Goal: Information Seeking & Learning: Learn about a topic

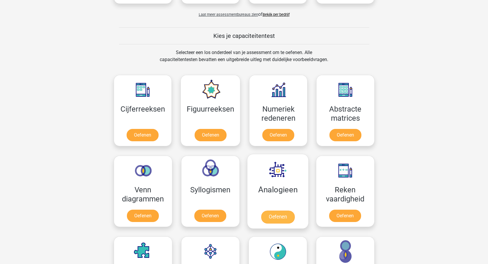
scroll to position [205, 0]
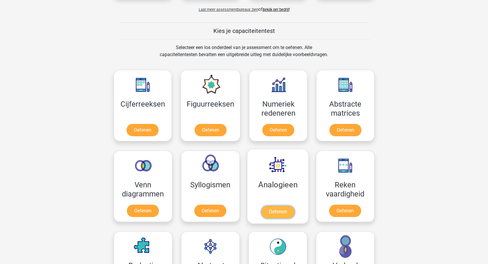
click at [276, 209] on link "Oefenen" at bounding box center [277, 211] width 33 height 13
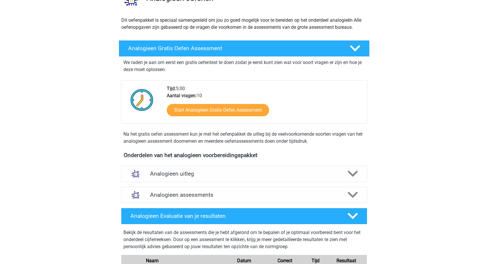
scroll to position [29, 0]
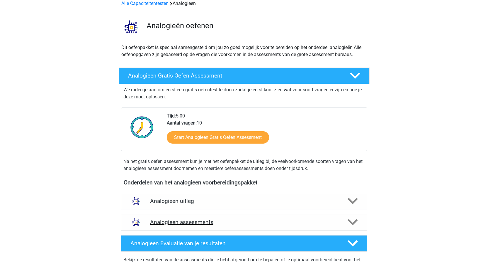
click at [324, 216] on div "Analogieen assessments" at bounding box center [244, 222] width 246 height 16
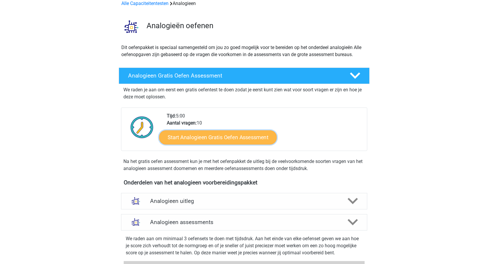
click at [212, 135] on link "Start Analogieen Gratis Oefen Assessment" at bounding box center [218, 137] width 118 height 14
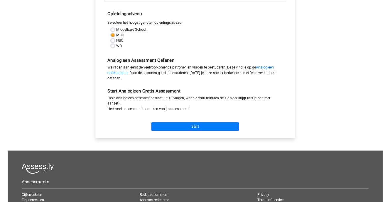
scroll to position [117, 0]
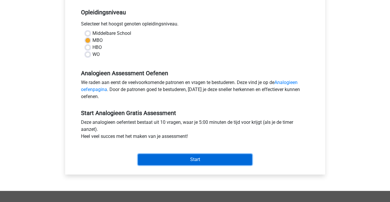
click at [175, 158] on input "Start" at bounding box center [195, 159] width 114 height 11
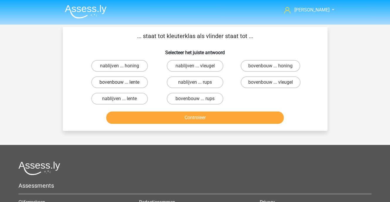
click at [114, 80] on label "bovenbouw ... lente" at bounding box center [119, 83] width 57 height 12
click at [119, 82] on input "bovenbouw ... lente" at bounding box center [121, 84] width 4 height 4
radio input "true"
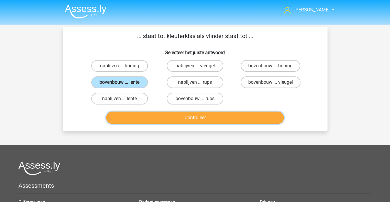
click at [189, 113] on button "Controleer" at bounding box center [194, 118] width 177 height 12
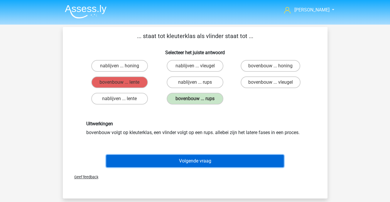
click at [198, 160] on button "Volgende vraag" at bounding box center [194, 161] width 177 height 12
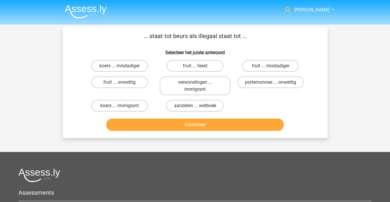
scroll to position [27, 0]
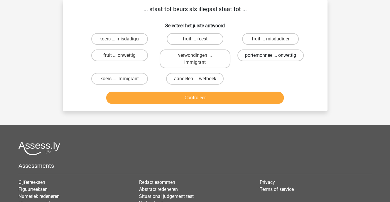
click at [276, 51] on label "portemonnee ... onwettig" at bounding box center [270, 56] width 66 height 12
click at [274, 55] on input "portemonnee ... onwettig" at bounding box center [272, 57] width 4 height 4
radio input "true"
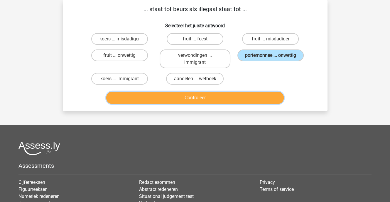
click at [227, 96] on button "Controleer" at bounding box center [194, 98] width 177 height 12
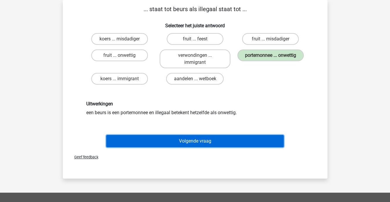
click at [203, 140] on button "Volgende vraag" at bounding box center [194, 141] width 177 height 12
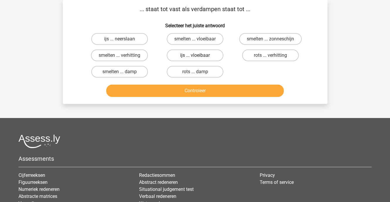
click at [197, 55] on label "ijs ... vloeibaar" at bounding box center [195, 56] width 57 height 12
click at [197, 55] on input "ijs ... vloeibaar" at bounding box center [197, 57] width 4 height 4
radio input "true"
click at [201, 84] on div "Controleer" at bounding box center [195, 89] width 246 height 19
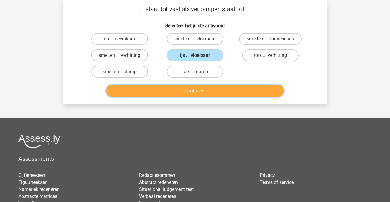
click at [201, 88] on button "Controleer" at bounding box center [194, 91] width 177 height 12
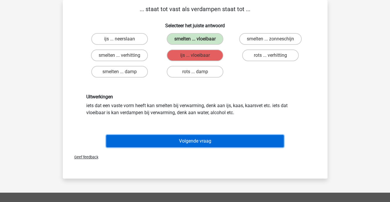
click at [199, 140] on button "Volgende vraag" at bounding box center [194, 141] width 177 height 12
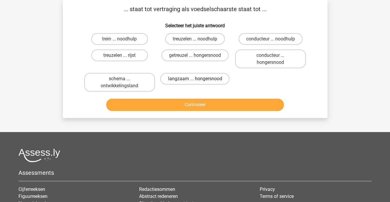
click at [203, 77] on label "langzaam ... hongersnood" at bounding box center [194, 79] width 69 height 12
click at [198, 79] on input "langzaam ... hongersnood" at bounding box center [197, 81] width 4 height 4
radio input "true"
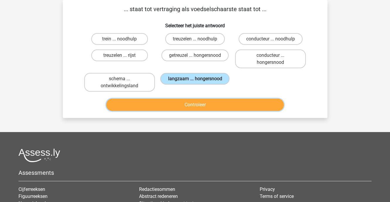
click at [201, 106] on button "Controleer" at bounding box center [194, 105] width 177 height 12
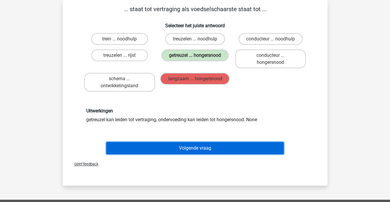
click at [201, 148] on button "Volgende vraag" at bounding box center [194, 148] width 177 height 12
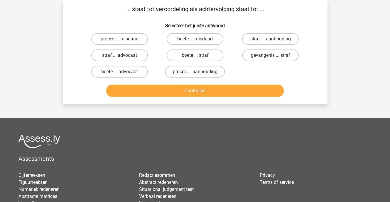
click at [280, 39] on label "straf ... aanhouding" at bounding box center [270, 39] width 57 height 12
click at [274, 39] on input "straf ... aanhouding" at bounding box center [272, 41] width 4 height 4
radio input "true"
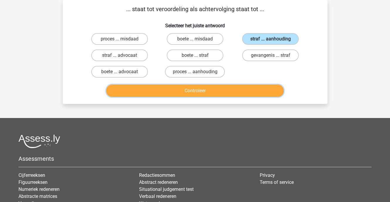
click at [215, 89] on button "Controleer" at bounding box center [194, 91] width 177 height 12
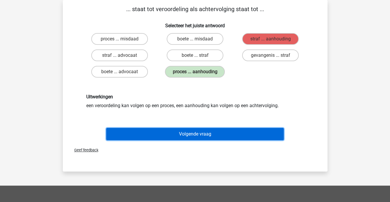
click at [199, 133] on button "Volgende vraag" at bounding box center [194, 134] width 177 height 12
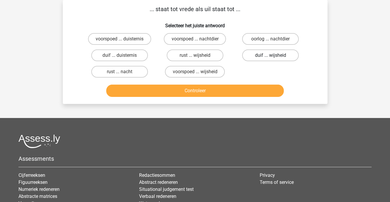
click at [263, 54] on label "duif ... wijsheid" at bounding box center [270, 56] width 57 height 12
click at [270, 55] on input "duif ... wijsheid" at bounding box center [272, 57] width 4 height 4
radio input "true"
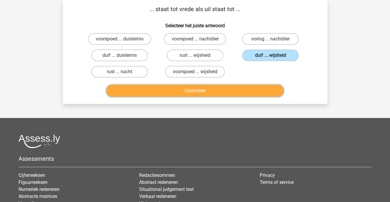
click at [180, 91] on button "Controleer" at bounding box center [194, 91] width 177 height 12
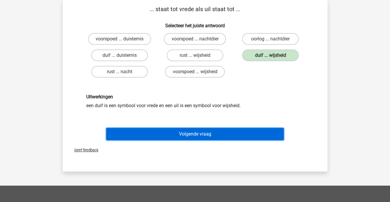
click at [187, 132] on button "Volgende vraag" at bounding box center [194, 134] width 177 height 12
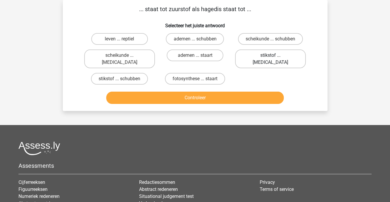
click at [261, 51] on label "stikstof ... krokodil" at bounding box center [270, 59] width 71 height 19
click at [270, 55] on input "stikstof ... krokodil" at bounding box center [272, 57] width 4 height 4
radio input "true"
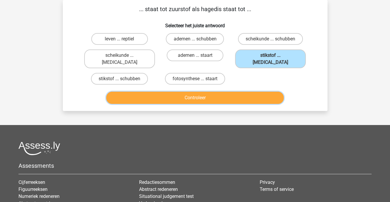
click at [203, 92] on button "Controleer" at bounding box center [194, 98] width 177 height 12
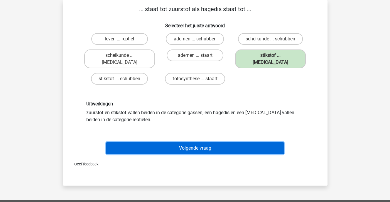
click at [193, 142] on button "Volgende vraag" at bounding box center [194, 148] width 177 height 12
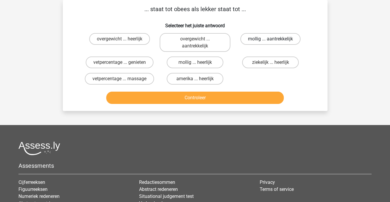
click at [256, 40] on label "mollig ... aantrekkelijk" at bounding box center [270, 39] width 60 height 12
click at [270, 40] on input "mollig ... aantrekkelijk" at bounding box center [272, 41] width 4 height 4
radio input "true"
click at [198, 65] on input "mollig ... heerlijk" at bounding box center [197, 64] width 4 height 4
radio input "true"
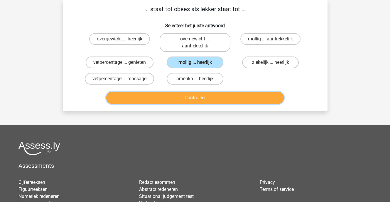
click at [194, 93] on button "Controleer" at bounding box center [194, 98] width 177 height 12
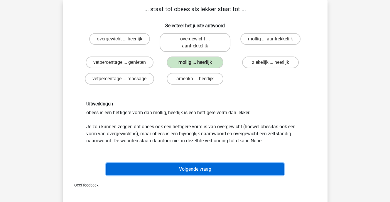
click at [201, 166] on button "Volgende vraag" at bounding box center [194, 169] width 177 height 12
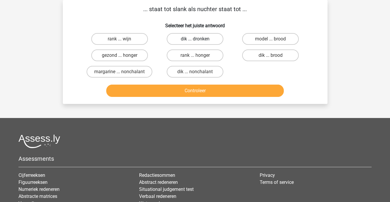
click at [185, 39] on label "dik ... dronken" at bounding box center [195, 39] width 57 height 12
click at [195, 39] on input "dik ... dronken" at bounding box center [197, 41] width 4 height 4
radio input "true"
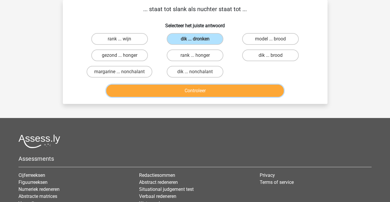
click at [192, 89] on button "Controleer" at bounding box center [194, 91] width 177 height 12
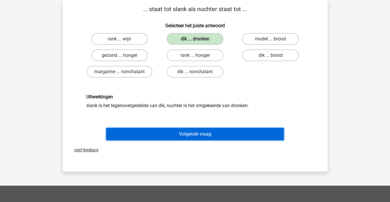
click at [203, 134] on button "Volgende vraag" at bounding box center [194, 134] width 177 height 12
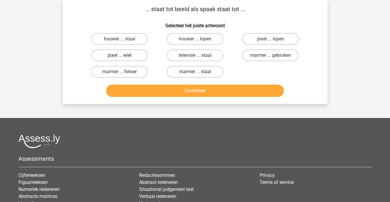
click at [124, 52] on label "pixel ... wiel" at bounding box center [119, 56] width 57 height 12
click at [123, 55] on input "pixel ... wiel" at bounding box center [121, 57] width 4 height 4
radio input "true"
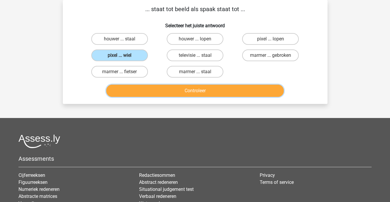
click at [187, 89] on button "Controleer" at bounding box center [194, 91] width 177 height 12
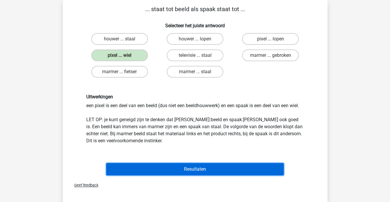
click at [208, 168] on button "Resultaten" at bounding box center [194, 169] width 177 height 12
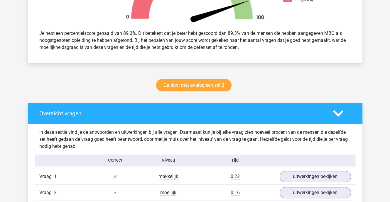
scroll to position [235, 0]
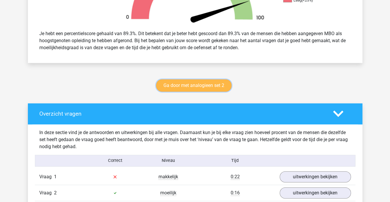
click at [198, 84] on link "Ga door met analogieen set 2" at bounding box center [193, 85] width 75 height 12
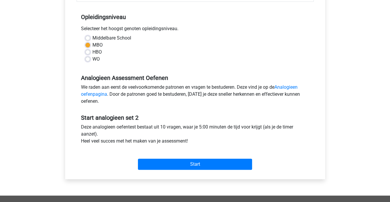
scroll to position [117, 0]
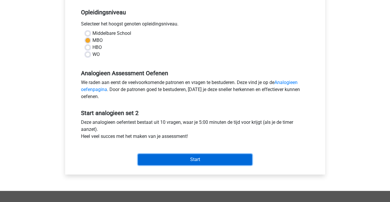
click at [189, 159] on input "Start" at bounding box center [195, 159] width 114 height 11
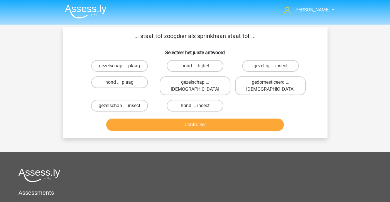
click at [189, 100] on label "hond ... insect" at bounding box center [195, 106] width 57 height 12
click at [195, 106] on input "hond ... insect" at bounding box center [197, 108] width 4 height 4
radio input "true"
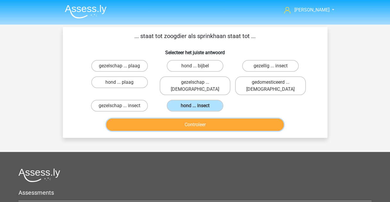
click at [194, 119] on button "Controleer" at bounding box center [194, 125] width 177 height 12
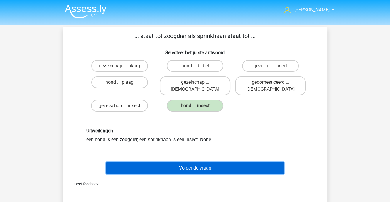
click at [199, 162] on button "Volgende vraag" at bounding box center [194, 168] width 177 height 12
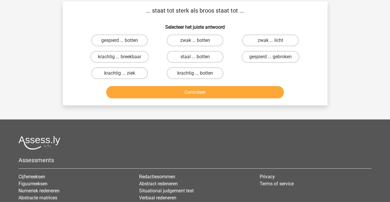
scroll to position [27, 0]
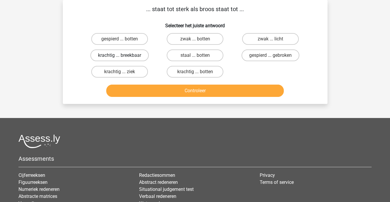
click at [129, 54] on label "krachtig ... breekbaar" at bounding box center [119, 56] width 58 height 12
click at [123, 55] on input "krachtig ... breekbaar" at bounding box center [121, 57] width 4 height 4
radio input "true"
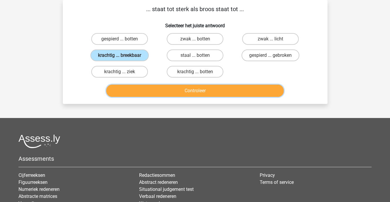
click at [182, 89] on button "Controleer" at bounding box center [194, 91] width 177 height 12
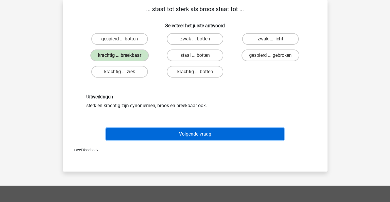
click at [198, 133] on button "Volgende vraag" at bounding box center [194, 134] width 177 height 12
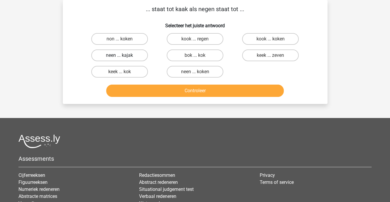
click at [130, 54] on label "neen ... kajak" at bounding box center [119, 56] width 57 height 12
click at [123, 55] on input "neen ... kajak" at bounding box center [121, 57] width 4 height 4
radio input "true"
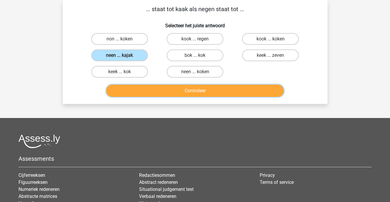
click at [178, 89] on button "Controleer" at bounding box center [194, 91] width 177 height 12
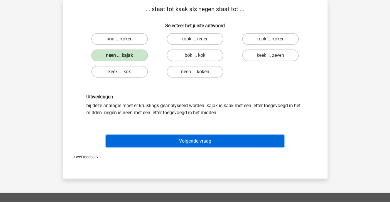
click at [191, 137] on button "Volgende vraag" at bounding box center [194, 141] width 177 height 12
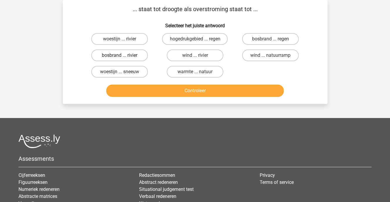
click at [136, 55] on label "bosbrand ... rivier" at bounding box center [119, 56] width 57 height 12
click at [123, 55] on input "bosbrand ... rivier" at bounding box center [121, 57] width 4 height 4
radio input "true"
click at [273, 38] on label "bosbrand ... regen" at bounding box center [270, 39] width 57 height 12
click at [273, 39] on input "bosbrand ... regen" at bounding box center [272, 41] width 4 height 4
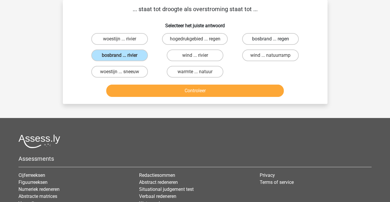
radio input "true"
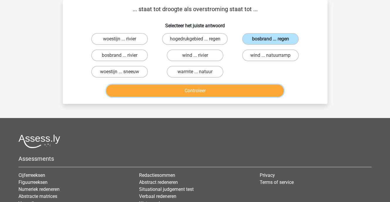
click at [218, 87] on button "Controleer" at bounding box center [194, 91] width 177 height 12
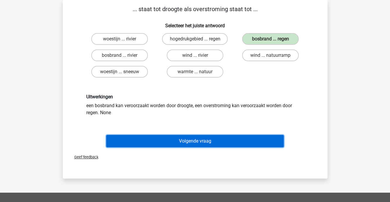
click at [211, 136] on button "Volgende vraag" at bounding box center [194, 141] width 177 height 12
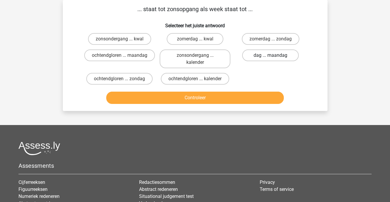
click at [263, 54] on label "dag ... maandag" at bounding box center [270, 56] width 57 height 12
click at [270, 55] on input "dag ... maandag" at bounding box center [272, 57] width 4 height 4
radio input "true"
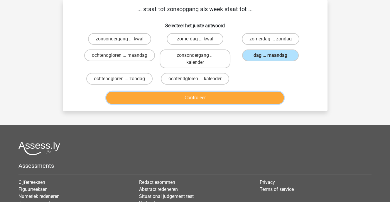
click at [201, 97] on button "Controleer" at bounding box center [194, 98] width 177 height 12
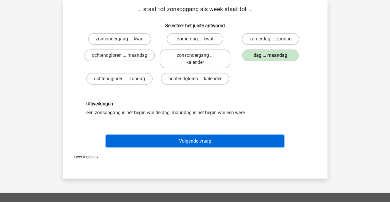
click at [200, 138] on button "Volgende vraag" at bounding box center [194, 141] width 177 height 12
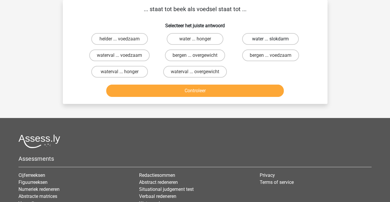
click at [273, 36] on label "water ... slokdarm" at bounding box center [270, 39] width 57 height 12
click at [273, 39] on input "water ... slokdarm" at bounding box center [272, 41] width 4 height 4
radio input "true"
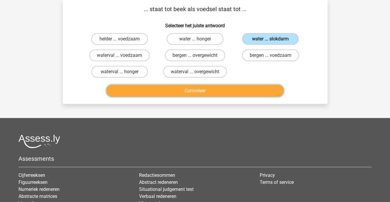
click at [187, 92] on button "Controleer" at bounding box center [194, 91] width 177 height 12
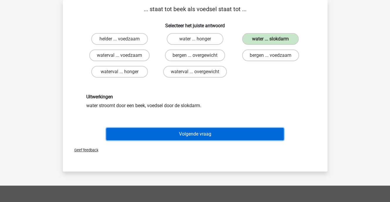
click at [193, 134] on button "Volgende vraag" at bounding box center [194, 134] width 177 height 12
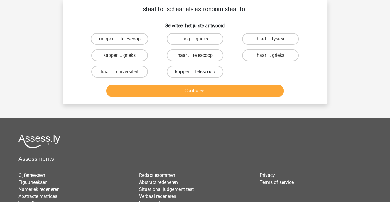
click at [181, 70] on label "kapper ... telescoop" at bounding box center [195, 72] width 57 height 12
click at [195, 72] on input "kapper ... telescoop" at bounding box center [197, 74] width 4 height 4
radio input "true"
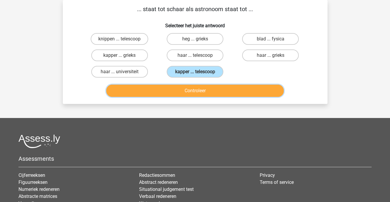
click at [190, 90] on button "Controleer" at bounding box center [194, 91] width 177 height 12
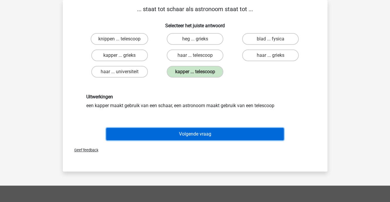
click at [200, 130] on button "Volgende vraag" at bounding box center [194, 134] width 177 height 12
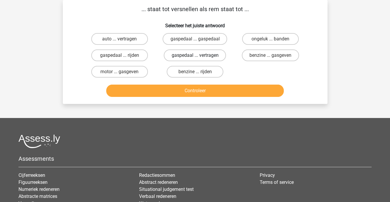
click at [183, 56] on label "gaspedaal ... vertragen" at bounding box center [195, 56] width 62 height 12
click at [195, 56] on input "gaspedaal ... vertragen" at bounding box center [197, 57] width 4 height 4
radio input "true"
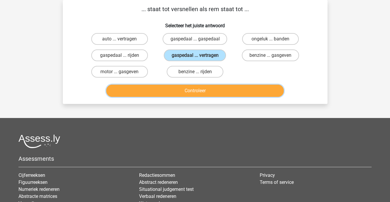
click at [190, 89] on button "Controleer" at bounding box center [194, 91] width 177 height 12
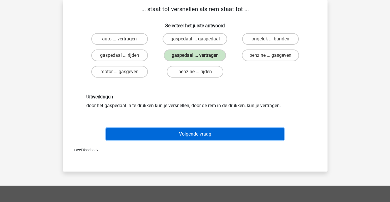
click at [199, 133] on button "Volgende vraag" at bounding box center [194, 134] width 177 height 12
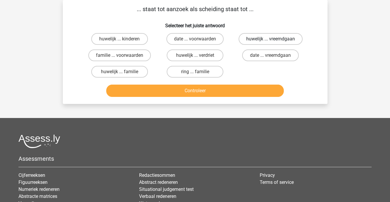
click at [253, 40] on label "huwelijk ... vreemdgaan" at bounding box center [270, 39] width 64 height 12
click at [270, 40] on input "huwelijk ... vreemdgaan" at bounding box center [272, 41] width 4 height 4
radio input "true"
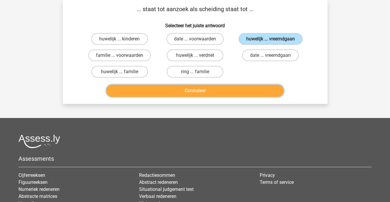
click at [209, 88] on button "Controleer" at bounding box center [194, 91] width 177 height 12
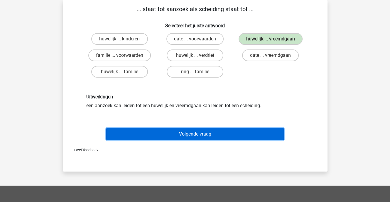
click at [206, 133] on button "Volgende vraag" at bounding box center [194, 134] width 177 height 12
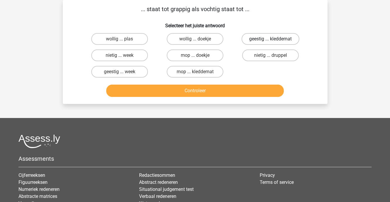
click at [259, 38] on label "geestig ... kleddernat" at bounding box center [270, 39] width 58 height 12
click at [270, 39] on input "geestig ... kleddernat" at bounding box center [272, 41] width 4 height 4
radio input "true"
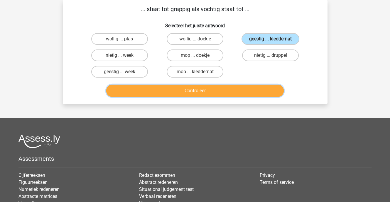
click at [202, 88] on button "Controleer" at bounding box center [194, 91] width 177 height 12
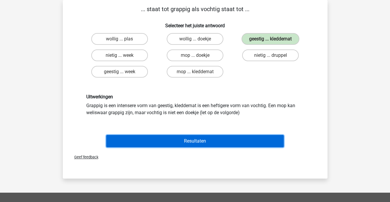
click at [199, 141] on button "Resultaten" at bounding box center [194, 141] width 177 height 12
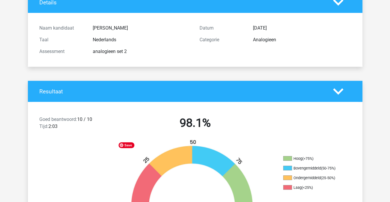
scroll to position [147, 0]
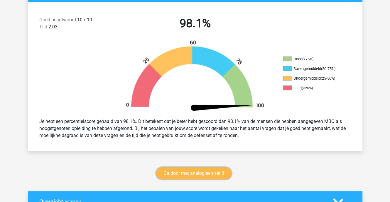
click at [203, 171] on link "Ga door met analogieen set 3" at bounding box center [193, 173] width 75 height 12
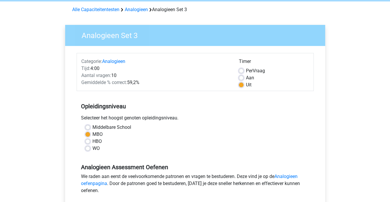
scroll to position [117, 0]
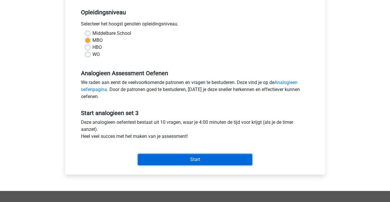
click at [195, 163] on input "Start" at bounding box center [195, 159] width 114 height 11
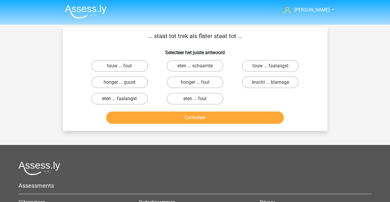
click at [132, 97] on label "eten ... faalangst" at bounding box center [119, 99] width 57 height 12
click at [123, 99] on input "eten ... faalangst" at bounding box center [121, 101] width 4 height 4
radio input "true"
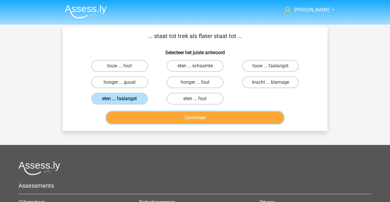
click at [179, 118] on button "Controleer" at bounding box center [194, 118] width 177 height 12
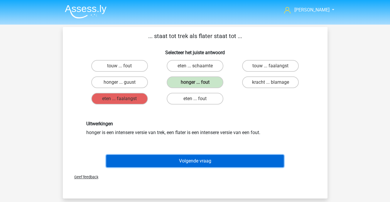
click at [209, 159] on button "Volgende vraag" at bounding box center [194, 161] width 177 height 12
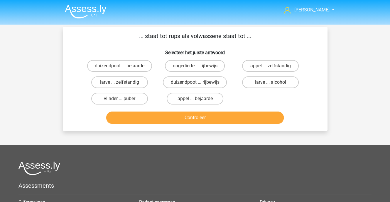
scroll to position [27, 0]
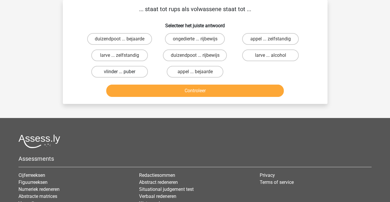
click at [128, 71] on label "vlinder ... puber" at bounding box center [119, 72] width 57 height 12
click at [123, 72] on input "vlinder ... puber" at bounding box center [121, 74] width 4 height 4
radio input "true"
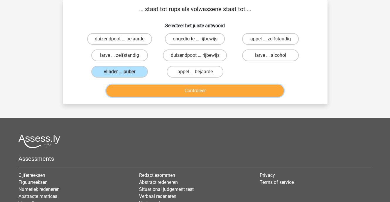
click at [164, 91] on button "Controleer" at bounding box center [194, 91] width 177 height 12
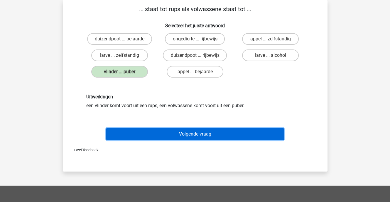
click at [189, 131] on button "Volgende vraag" at bounding box center [194, 134] width 177 height 12
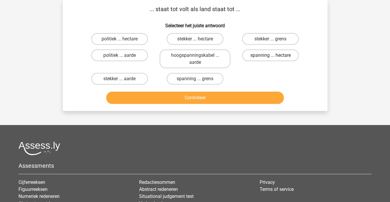
click at [258, 53] on label "spanning ... hectare" at bounding box center [270, 56] width 57 height 12
click at [270, 55] on input "spanning ... hectare" at bounding box center [272, 57] width 4 height 4
radio input "true"
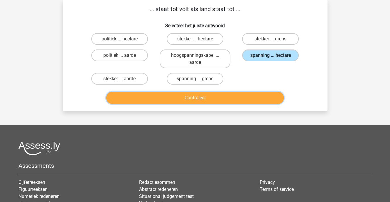
click at [208, 99] on button "Controleer" at bounding box center [194, 98] width 177 height 12
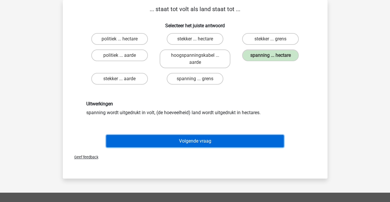
click at [208, 141] on button "Volgende vraag" at bounding box center [194, 141] width 177 height 12
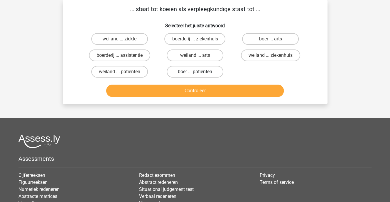
click at [186, 72] on label "boer ... patiënten" at bounding box center [195, 72] width 57 height 12
click at [195, 72] on input "boer ... patiënten" at bounding box center [197, 74] width 4 height 4
radio input "true"
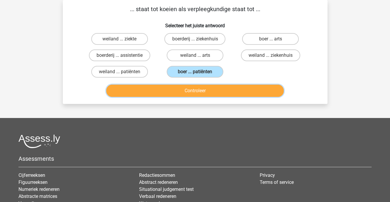
click at [199, 89] on button "Controleer" at bounding box center [194, 91] width 177 height 12
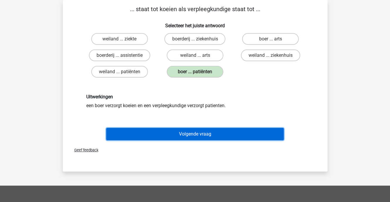
click at [198, 136] on button "Volgende vraag" at bounding box center [194, 134] width 177 height 12
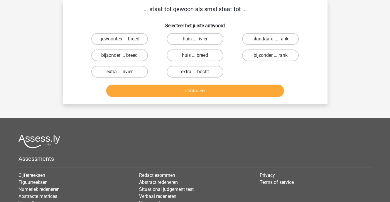
click at [256, 39] on label "standaard ... rank" at bounding box center [270, 39] width 57 height 12
click at [270, 39] on input "standaard ... rank" at bounding box center [272, 41] width 4 height 4
radio input "true"
click at [212, 83] on div "Controleer" at bounding box center [195, 89] width 246 height 19
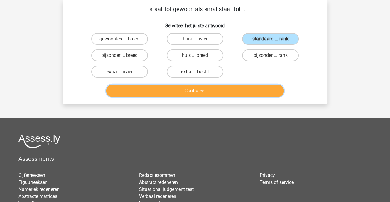
click at [212, 89] on button "Controleer" at bounding box center [194, 91] width 177 height 12
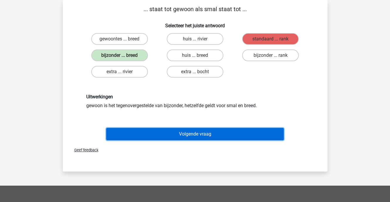
click at [178, 133] on button "Volgende vraag" at bounding box center [194, 134] width 177 height 12
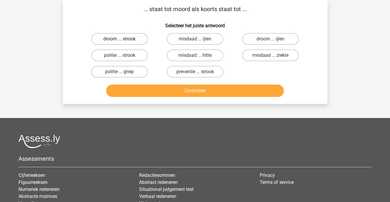
click at [128, 39] on label "droom ... strook" at bounding box center [119, 39] width 57 height 12
click at [123, 39] on input "droom ... strook" at bounding box center [121, 41] width 4 height 4
radio input "true"
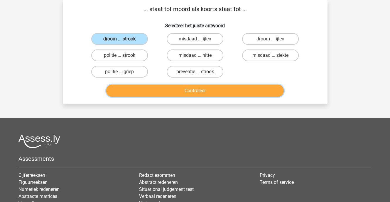
click at [177, 91] on button "Controleer" at bounding box center [194, 91] width 177 height 12
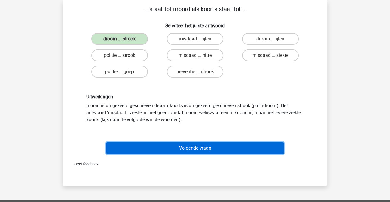
click at [192, 145] on button "Volgende vraag" at bounding box center [194, 148] width 177 height 12
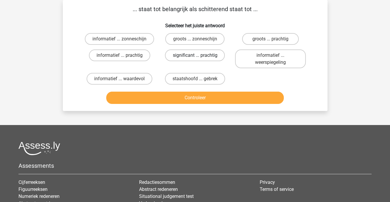
click at [192, 54] on label "significant ... prachtig" at bounding box center [195, 56] width 60 height 12
click at [195, 55] on input "significant ... prachtig" at bounding box center [197, 57] width 4 height 4
radio input "true"
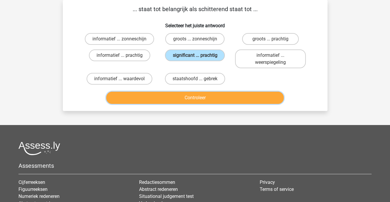
click at [191, 96] on button "Controleer" at bounding box center [194, 98] width 177 height 12
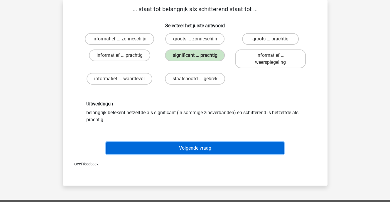
click at [198, 147] on button "Volgende vraag" at bounding box center [194, 148] width 177 height 12
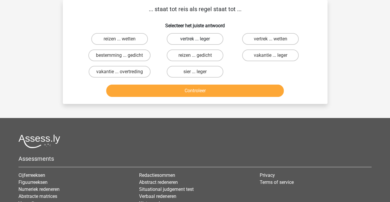
click at [192, 38] on label "vertrek ... leger" at bounding box center [195, 39] width 57 height 12
click at [195, 39] on input "vertrek ... leger" at bounding box center [197, 41] width 4 height 4
radio input "true"
click at [259, 55] on label "vakantie ... leger" at bounding box center [270, 56] width 57 height 12
click at [270, 55] on input "vakantie ... leger" at bounding box center [272, 57] width 4 height 4
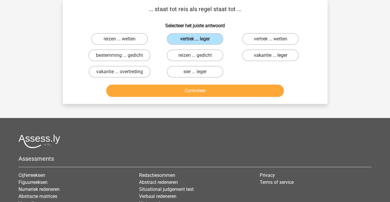
radio input "true"
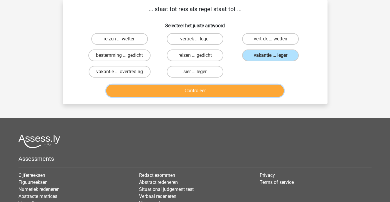
click at [197, 91] on button "Controleer" at bounding box center [194, 91] width 177 height 12
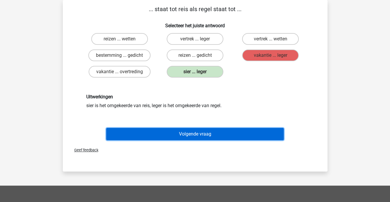
click at [199, 134] on button "Volgende vraag" at bounding box center [194, 134] width 177 height 12
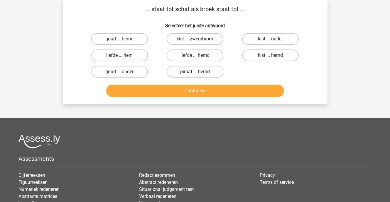
click at [189, 38] on label "kist ... zwembroek" at bounding box center [195, 39] width 57 height 12
click at [195, 39] on input "kist ... zwembroek" at bounding box center [197, 41] width 4 height 4
radio input "true"
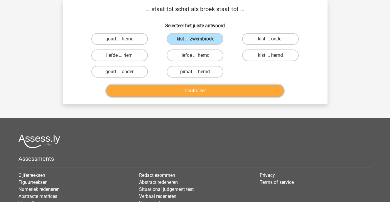
click at [198, 88] on button "Controleer" at bounding box center [194, 91] width 177 height 12
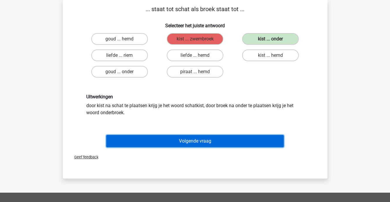
click at [196, 140] on button "Volgende vraag" at bounding box center [194, 141] width 177 height 12
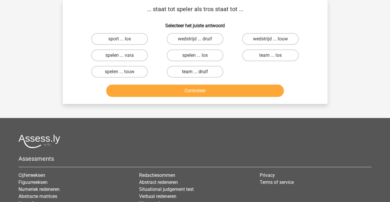
click at [199, 71] on label "team ... druif" at bounding box center [195, 72] width 57 height 12
click at [198, 72] on input "team ... druif" at bounding box center [197, 74] width 4 height 4
radio input "true"
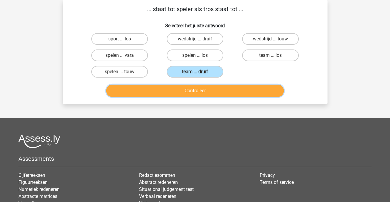
click at [203, 89] on button "Controleer" at bounding box center [194, 91] width 177 height 12
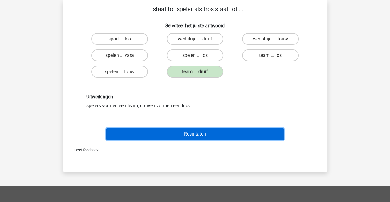
click at [203, 132] on button "Resultaten" at bounding box center [194, 134] width 177 height 12
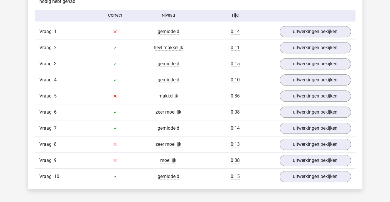
scroll to position [381, 0]
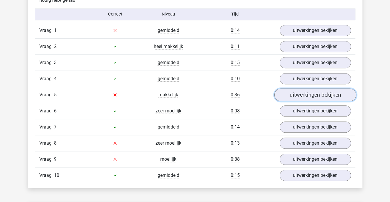
click at [298, 95] on link "uitwerkingen bekijken" at bounding box center [315, 95] width 82 height 13
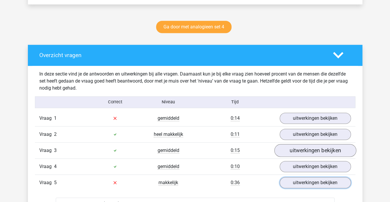
scroll to position [293, 0]
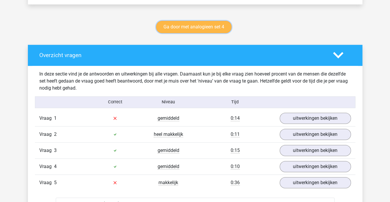
click at [190, 29] on link "Ga door met analogieen set 4" at bounding box center [193, 27] width 75 height 12
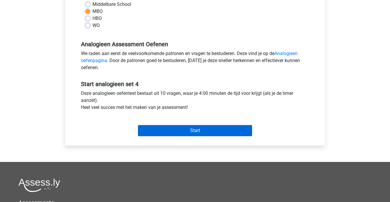
scroll to position [147, 0]
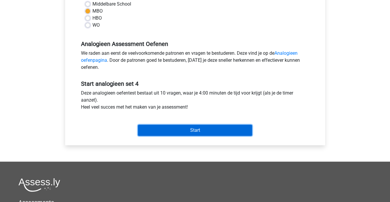
click at [191, 130] on input "Start" at bounding box center [195, 130] width 114 height 11
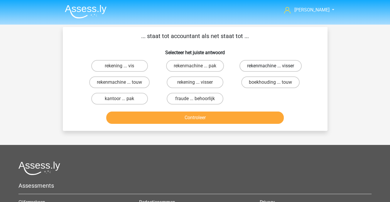
click at [255, 65] on label "rekenmachine ... visser" at bounding box center [270, 66] width 62 height 12
click at [270, 66] on input "rekenmachine ... visser" at bounding box center [272, 68] width 4 height 4
radio input "true"
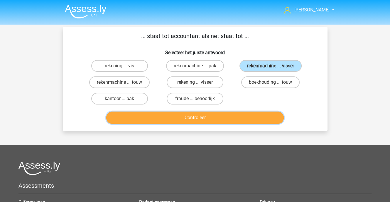
click at [205, 122] on button "Controleer" at bounding box center [194, 118] width 177 height 12
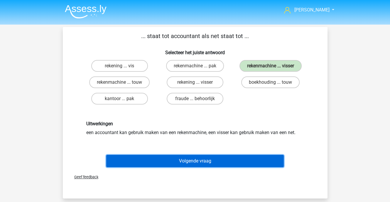
click at [205, 161] on button "Volgende vraag" at bounding box center [194, 161] width 177 height 12
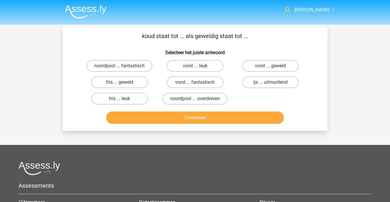
scroll to position [27, 0]
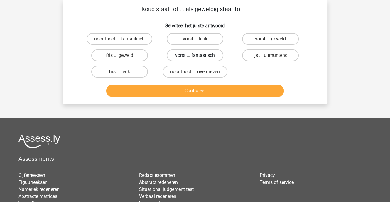
click at [191, 54] on label "vorst ... fantastisch" at bounding box center [195, 56] width 57 height 12
click at [195, 55] on input "vorst ... fantastisch" at bounding box center [197, 57] width 4 height 4
radio input "true"
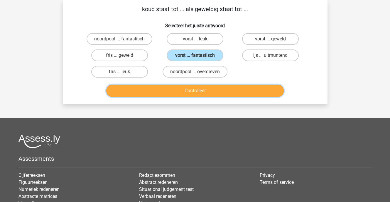
click at [202, 90] on button "Controleer" at bounding box center [194, 91] width 177 height 12
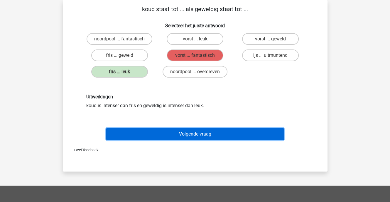
click at [203, 131] on button "Volgende vraag" at bounding box center [194, 134] width 177 height 12
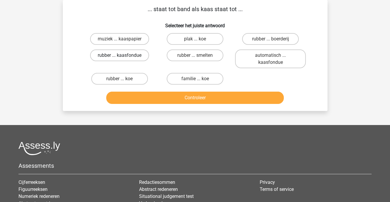
click at [129, 54] on label "rubber ... kaasfondue" at bounding box center [119, 56] width 59 height 12
click at [123, 55] on input "rubber ... kaasfondue" at bounding box center [121, 57] width 4 height 4
radio input "true"
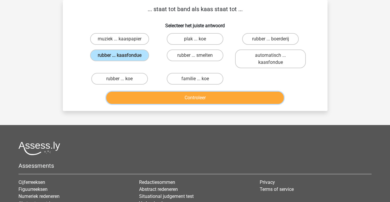
click at [187, 99] on button "Controleer" at bounding box center [194, 98] width 177 height 12
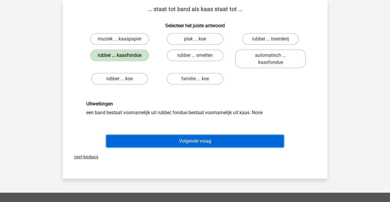
click at [199, 141] on button "Volgende vraag" at bounding box center [194, 141] width 177 height 12
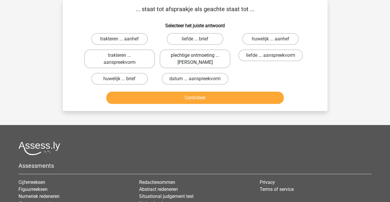
click at [199, 56] on label "plechtige ontmoeting ... hoi" at bounding box center [194, 59] width 71 height 19
click at [198, 56] on input "plechtige ontmoeting ... hoi" at bounding box center [197, 57] width 4 height 4
radio input "true"
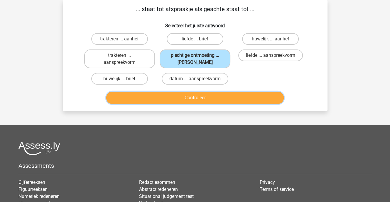
click at [198, 96] on button "Controleer" at bounding box center [194, 98] width 177 height 12
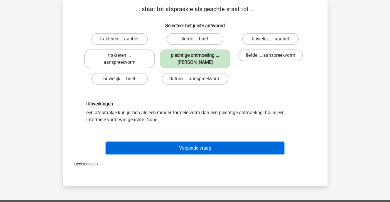
click at [199, 145] on button "Volgende vraag" at bounding box center [194, 148] width 177 height 12
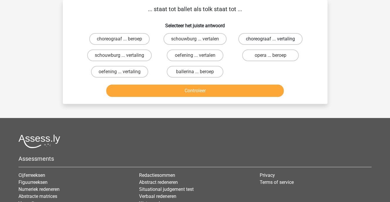
click at [256, 38] on label "choreograaf ... vertaling" at bounding box center [270, 39] width 64 height 12
click at [270, 39] on input "choreograaf ... vertaling" at bounding box center [272, 41] width 4 height 4
radio input "true"
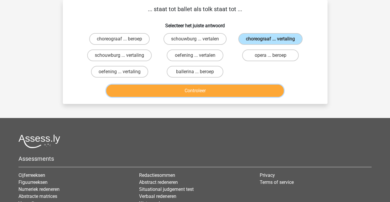
click at [204, 90] on button "Controleer" at bounding box center [194, 91] width 177 height 12
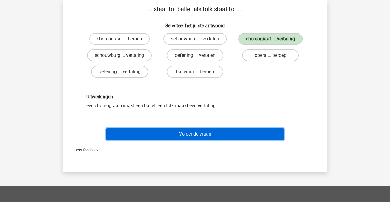
click at [194, 130] on button "Volgende vraag" at bounding box center [194, 134] width 177 height 12
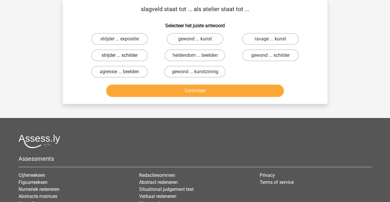
click at [134, 54] on label "strijder ... schilder" at bounding box center [119, 56] width 57 height 12
click at [123, 55] on input "strijder ... schilder" at bounding box center [121, 57] width 4 height 4
radio input "true"
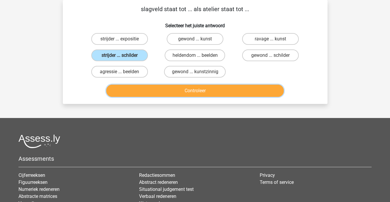
click at [177, 89] on button "Controleer" at bounding box center [194, 91] width 177 height 12
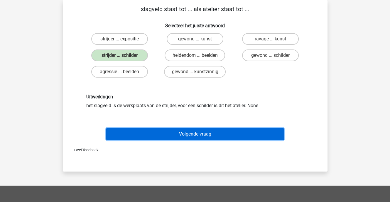
click at [197, 131] on button "Volgende vraag" at bounding box center [194, 134] width 177 height 12
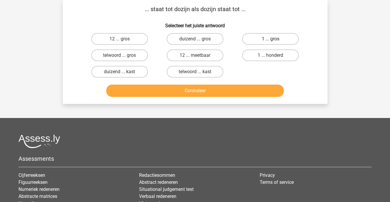
click at [260, 38] on label "1 ... gros" at bounding box center [270, 39] width 57 height 12
click at [270, 39] on input "1 ... gros" at bounding box center [272, 41] width 4 height 4
radio input "true"
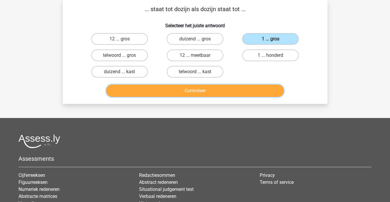
click at [203, 92] on button "Controleer" at bounding box center [194, 91] width 177 height 12
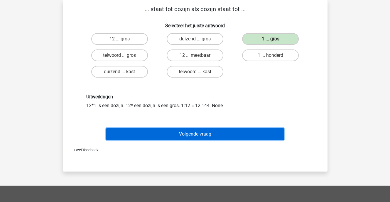
click at [204, 132] on button "Volgende vraag" at bounding box center [194, 134] width 177 height 12
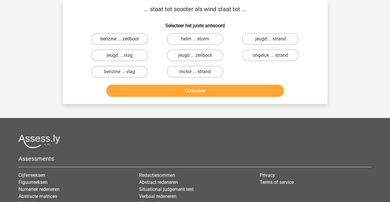
click at [127, 38] on label "benzine ... zeilboot" at bounding box center [119, 39] width 57 height 12
click at [123, 39] on input "benzine ... zeilboot" at bounding box center [121, 41] width 4 height 4
radio input "true"
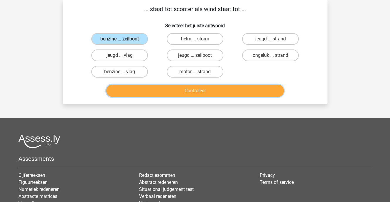
click at [185, 90] on button "Controleer" at bounding box center [194, 91] width 177 height 12
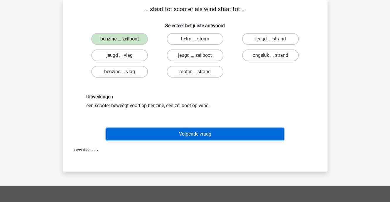
click at [193, 137] on button "Volgende vraag" at bounding box center [194, 134] width 177 height 12
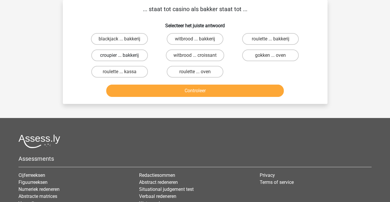
click at [137, 55] on label "croupier ... bakkerij" at bounding box center [119, 56] width 57 height 12
click at [123, 55] on input "croupier ... bakkerij" at bounding box center [121, 57] width 4 height 4
radio input "true"
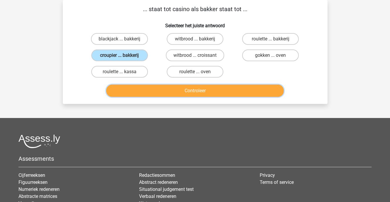
click at [172, 90] on button "Controleer" at bounding box center [194, 91] width 177 height 12
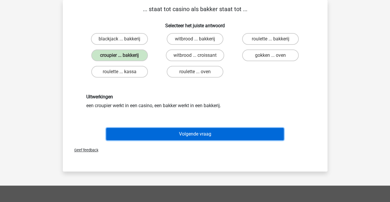
click at [197, 133] on button "Volgende vraag" at bounding box center [194, 134] width 177 height 12
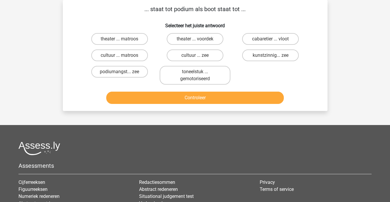
click at [198, 40] on input "theater ... voordek" at bounding box center [197, 41] width 4 height 4
radio input "true"
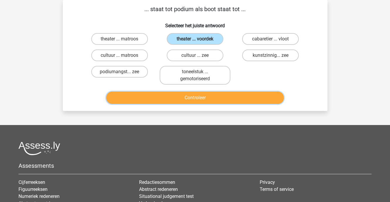
click at [200, 98] on button "Controleer" at bounding box center [194, 98] width 177 height 12
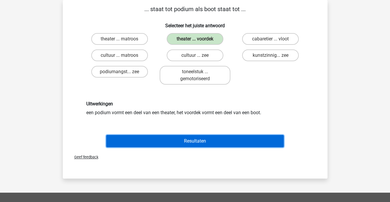
click at [199, 140] on button "Resultaten" at bounding box center [194, 141] width 177 height 12
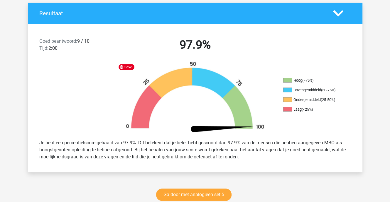
scroll to position [176, 0]
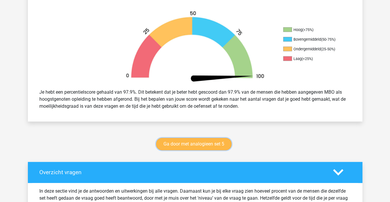
click at [196, 143] on link "Ga door met analogieen set 5" at bounding box center [193, 144] width 75 height 12
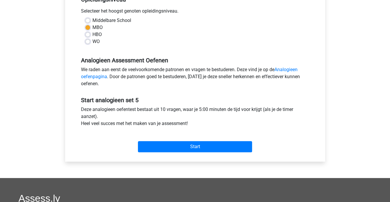
scroll to position [147, 0]
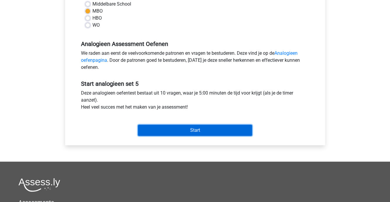
click at [174, 132] on input "Start" at bounding box center [195, 130] width 114 height 11
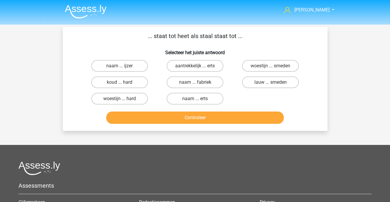
click at [122, 99] on input "woestijn ... hard" at bounding box center [121, 101] width 4 height 4
radio input "true"
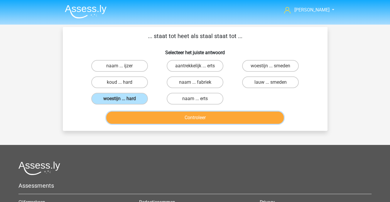
click at [184, 117] on button "Controleer" at bounding box center [194, 118] width 177 height 12
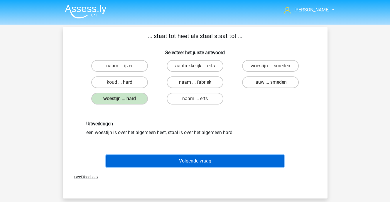
click at [186, 159] on button "Volgende vraag" at bounding box center [194, 161] width 177 height 12
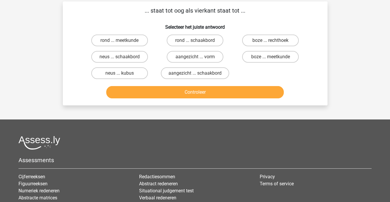
scroll to position [27, 0]
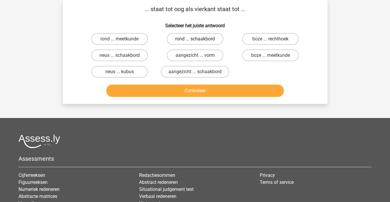
click at [187, 39] on label "rond ... schaakbord" at bounding box center [195, 39] width 57 height 12
click at [195, 39] on input "rond ... schaakbord" at bounding box center [197, 41] width 4 height 4
radio input "true"
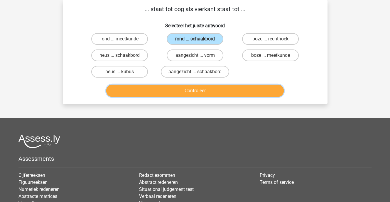
click at [193, 88] on button "Controleer" at bounding box center [194, 91] width 177 height 12
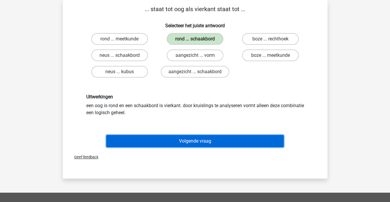
click at [193, 139] on button "Volgende vraag" at bounding box center [194, 141] width 177 height 12
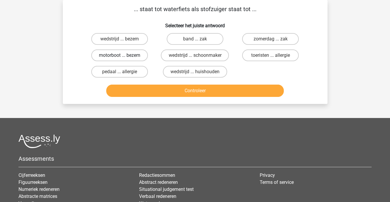
click at [134, 57] on label "motorboot ... bezem" at bounding box center [119, 56] width 57 height 12
click at [123, 57] on input "motorboot ... bezem" at bounding box center [121, 57] width 4 height 4
radio input "true"
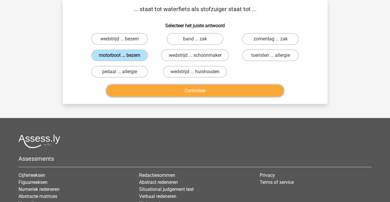
click at [201, 91] on button "Controleer" at bounding box center [194, 91] width 177 height 12
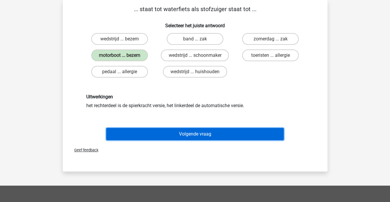
click at [203, 133] on button "Volgende vraag" at bounding box center [194, 134] width 177 height 12
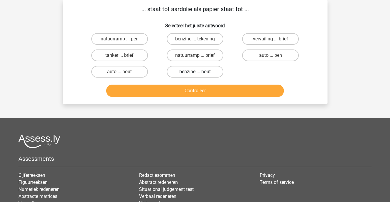
click at [195, 71] on label "benzine ... hout" at bounding box center [195, 72] width 57 height 12
click at [195, 72] on input "benzine ... hout" at bounding box center [197, 74] width 4 height 4
radio input "true"
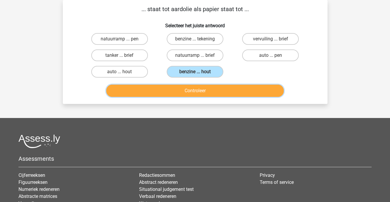
click at [201, 90] on button "Controleer" at bounding box center [194, 91] width 177 height 12
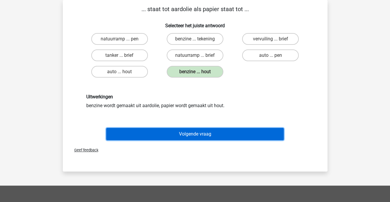
click at [203, 133] on button "Volgende vraag" at bounding box center [194, 134] width 177 height 12
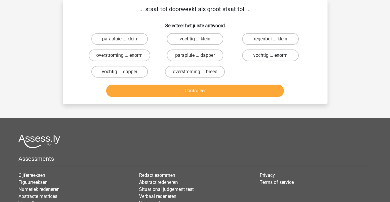
click at [261, 55] on label "vochtig ... enorm" at bounding box center [270, 56] width 57 height 12
click at [270, 55] on input "vochtig ... enorm" at bounding box center [272, 57] width 4 height 4
radio input "true"
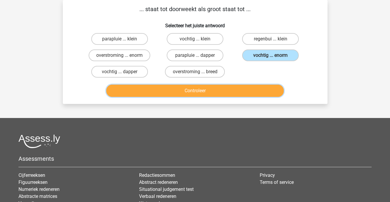
click at [192, 87] on button "Controleer" at bounding box center [194, 91] width 177 height 12
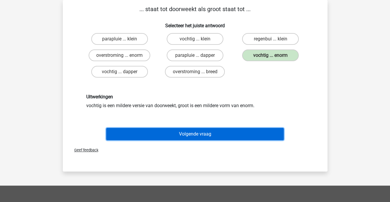
click at [195, 132] on button "Volgende vraag" at bounding box center [194, 134] width 177 height 12
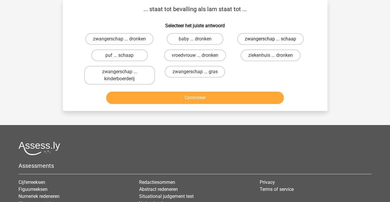
click at [252, 38] on label "zwangerschap ... schaap" at bounding box center [270, 39] width 67 height 12
click at [270, 39] on input "zwangerschap ... schaap" at bounding box center [272, 41] width 4 height 4
radio input "true"
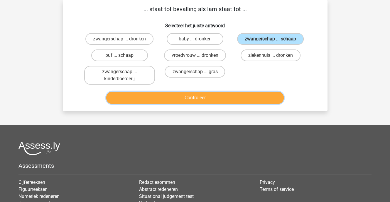
click at [208, 98] on button "Controleer" at bounding box center [194, 98] width 177 height 12
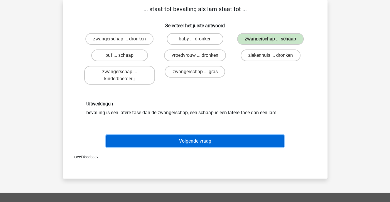
click at [196, 138] on button "Volgende vraag" at bounding box center [194, 141] width 177 height 12
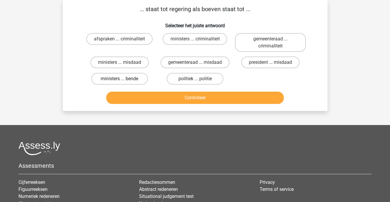
click at [120, 76] on label "ministers ... bende" at bounding box center [119, 79] width 57 height 12
click at [120, 79] on input "ministers ... bende" at bounding box center [121, 81] width 4 height 4
radio input "true"
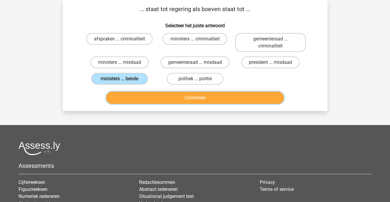
click at [186, 94] on button "Controleer" at bounding box center [194, 98] width 177 height 12
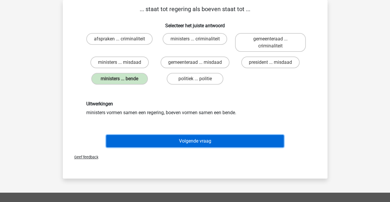
click at [201, 138] on button "Volgende vraag" at bounding box center [194, 141] width 177 height 12
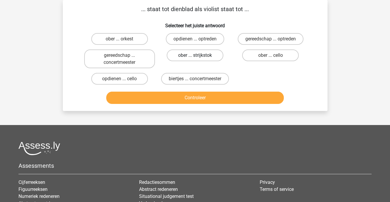
click at [193, 52] on label "ober ... strijkstok" at bounding box center [195, 56] width 57 height 12
click at [195, 55] on input "ober ... strijkstok" at bounding box center [197, 57] width 4 height 4
radio input "true"
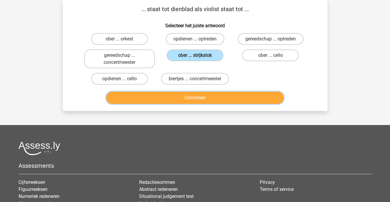
click at [195, 96] on button "Controleer" at bounding box center [194, 98] width 177 height 12
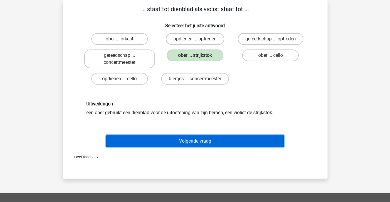
click at [195, 139] on button "Volgende vraag" at bounding box center [194, 141] width 177 height 12
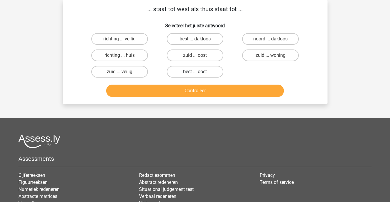
click at [201, 72] on label "best ... oost" at bounding box center [195, 72] width 57 height 12
click at [198, 72] on input "best ... oost" at bounding box center [197, 74] width 4 height 4
radio input "true"
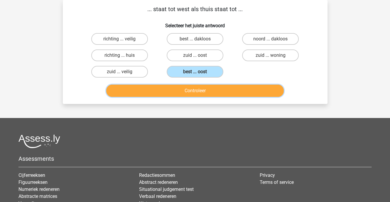
click at [200, 91] on button "Controleer" at bounding box center [194, 91] width 177 height 12
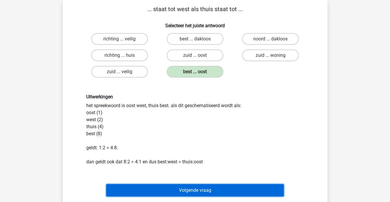
click at [196, 187] on button "Volgende vraag" at bounding box center [194, 190] width 177 height 12
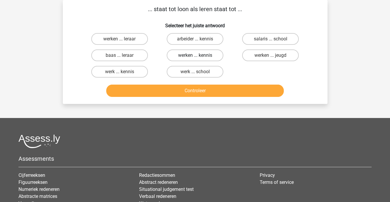
click at [197, 53] on label "werken ... kennis" at bounding box center [195, 56] width 57 height 12
click at [197, 55] on input "werken ... kennis" at bounding box center [197, 57] width 4 height 4
radio input "true"
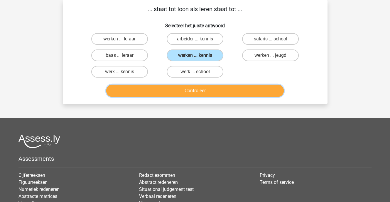
click at [198, 89] on button "Controleer" at bounding box center [194, 91] width 177 height 12
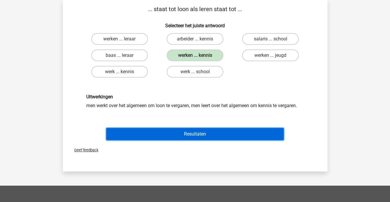
click at [198, 133] on button "Resultaten" at bounding box center [194, 134] width 177 height 12
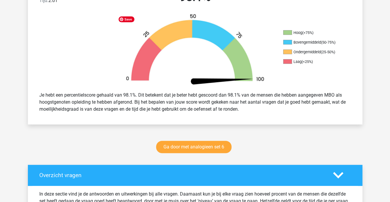
scroll to position [176, 0]
